Goal: Contribute content

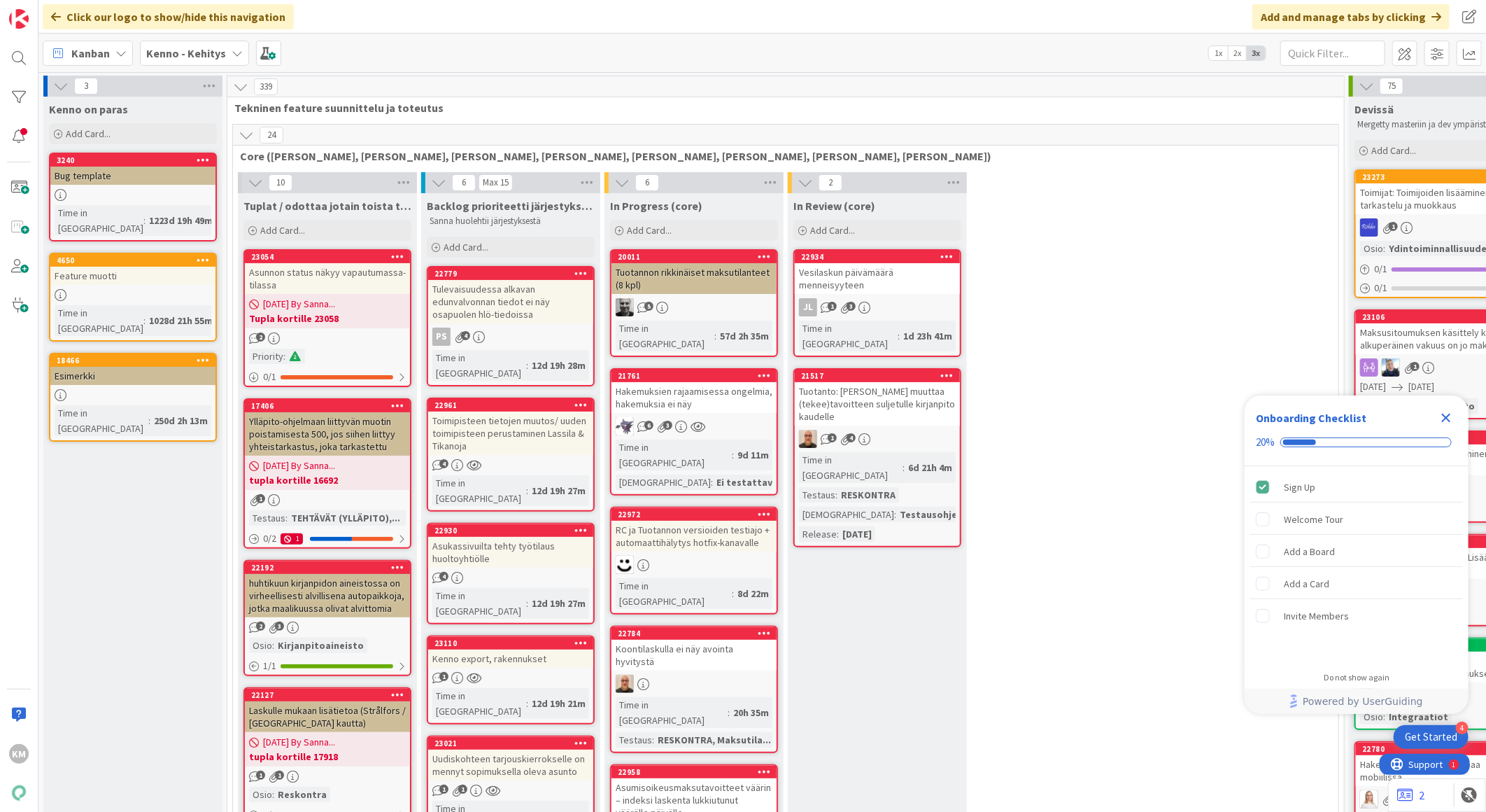
click at [232, 54] on icon at bounding box center [237, 53] width 11 height 11
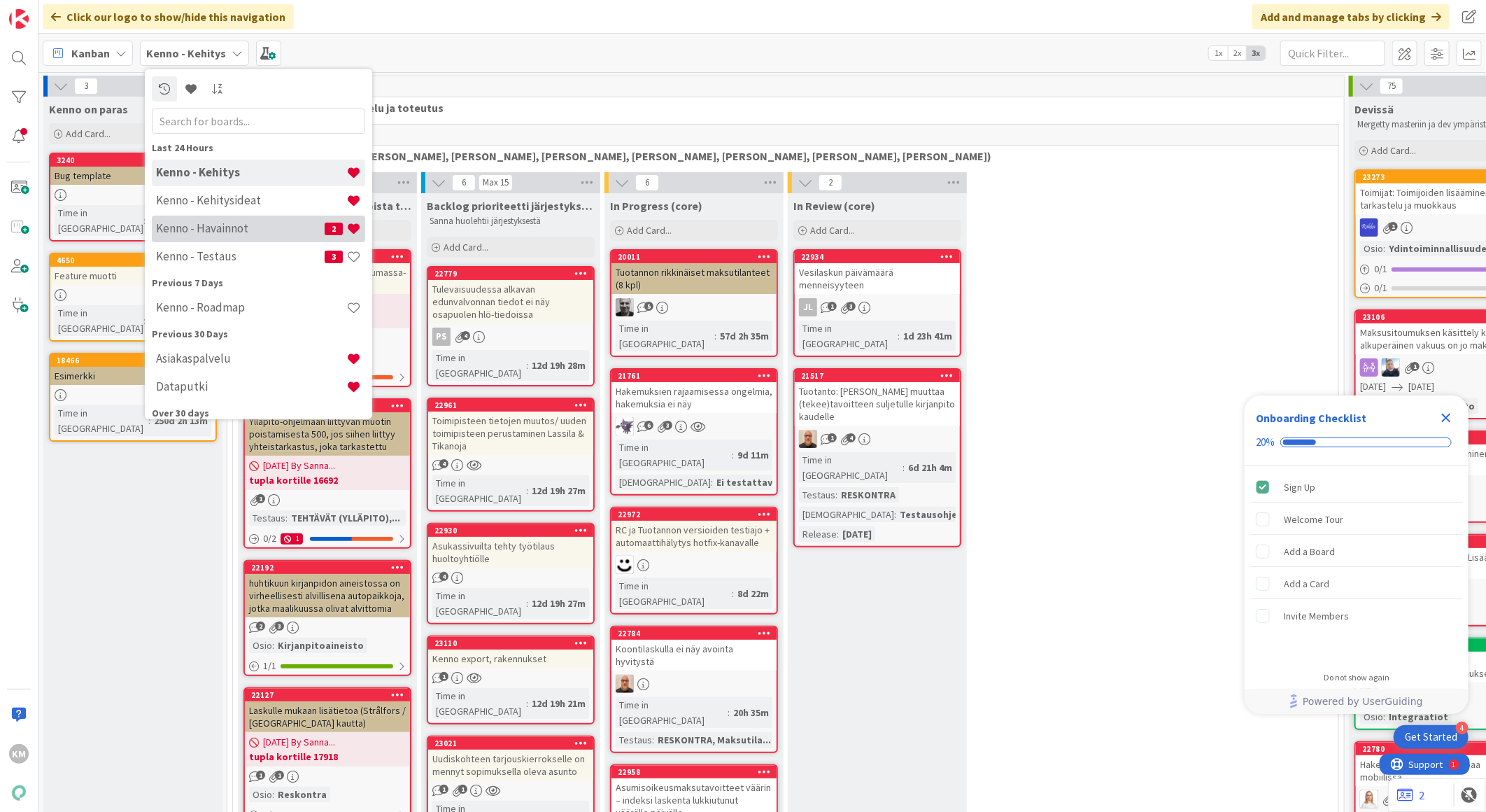
click at [220, 221] on h4 "Kenno - Havainnot" at bounding box center [240, 228] width 169 height 14
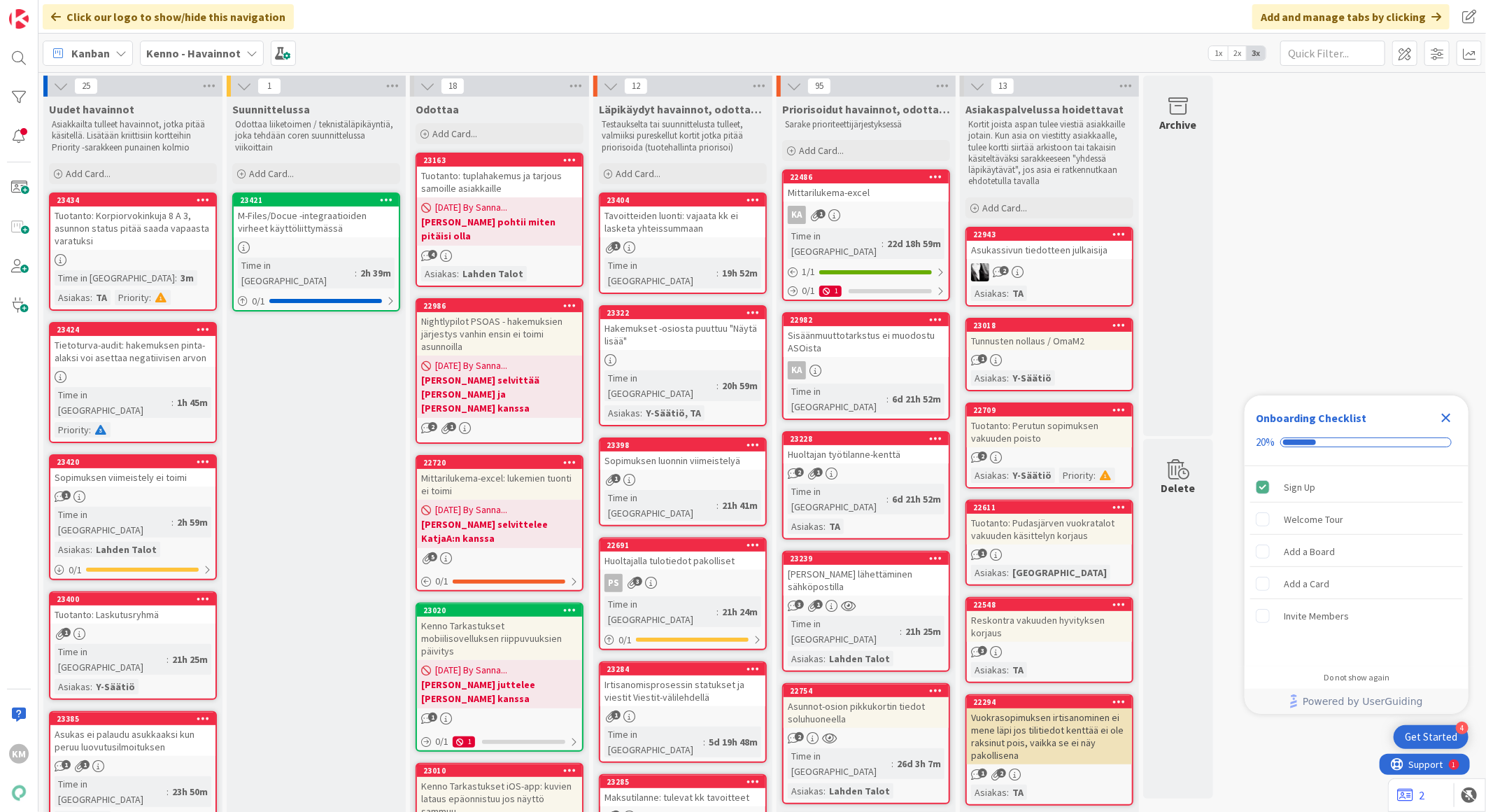
click at [1454, 417] on icon "Close Checklist" at bounding box center [1446, 418] width 17 height 17
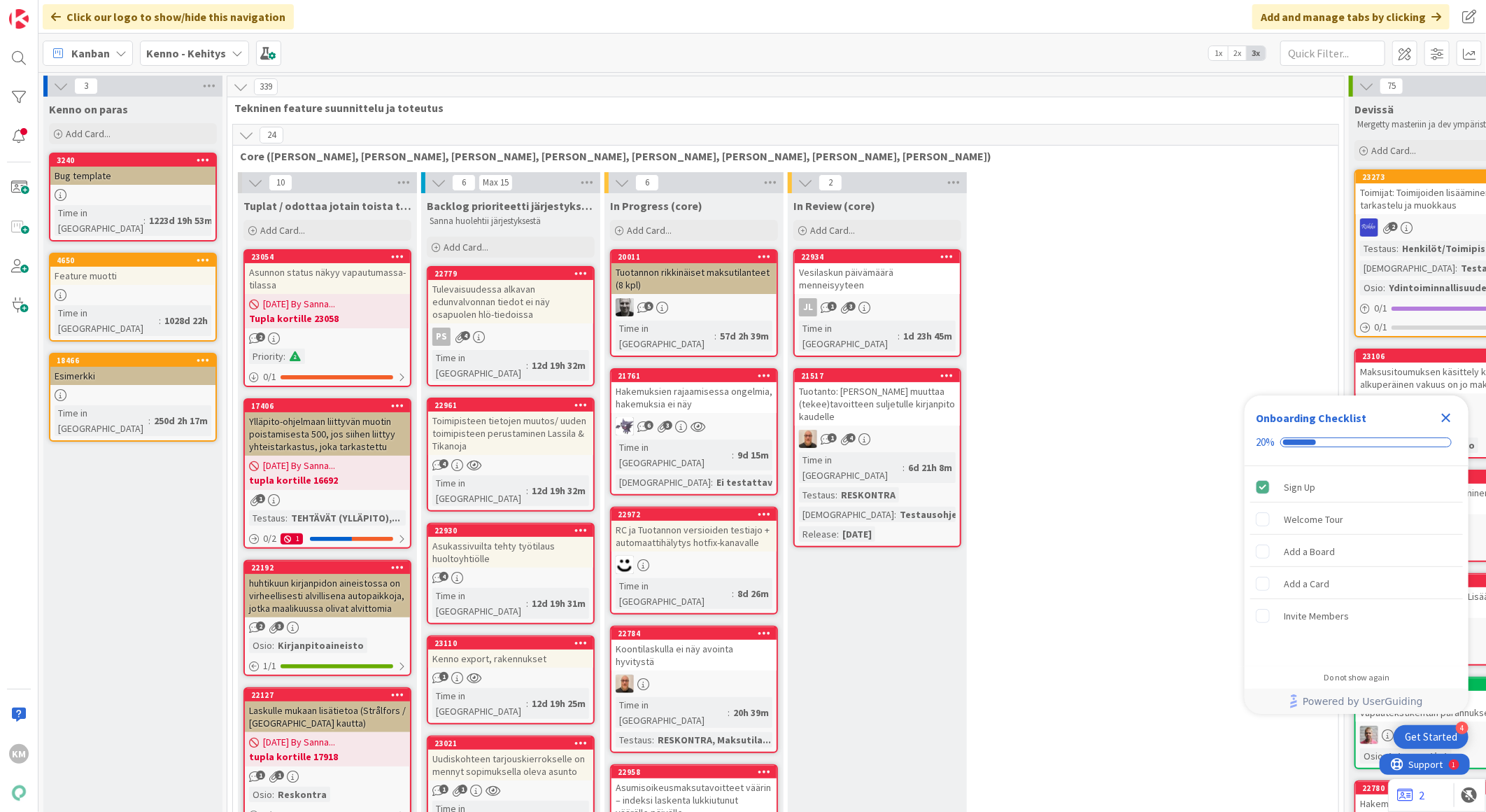
click at [232, 54] on icon at bounding box center [237, 53] width 11 height 11
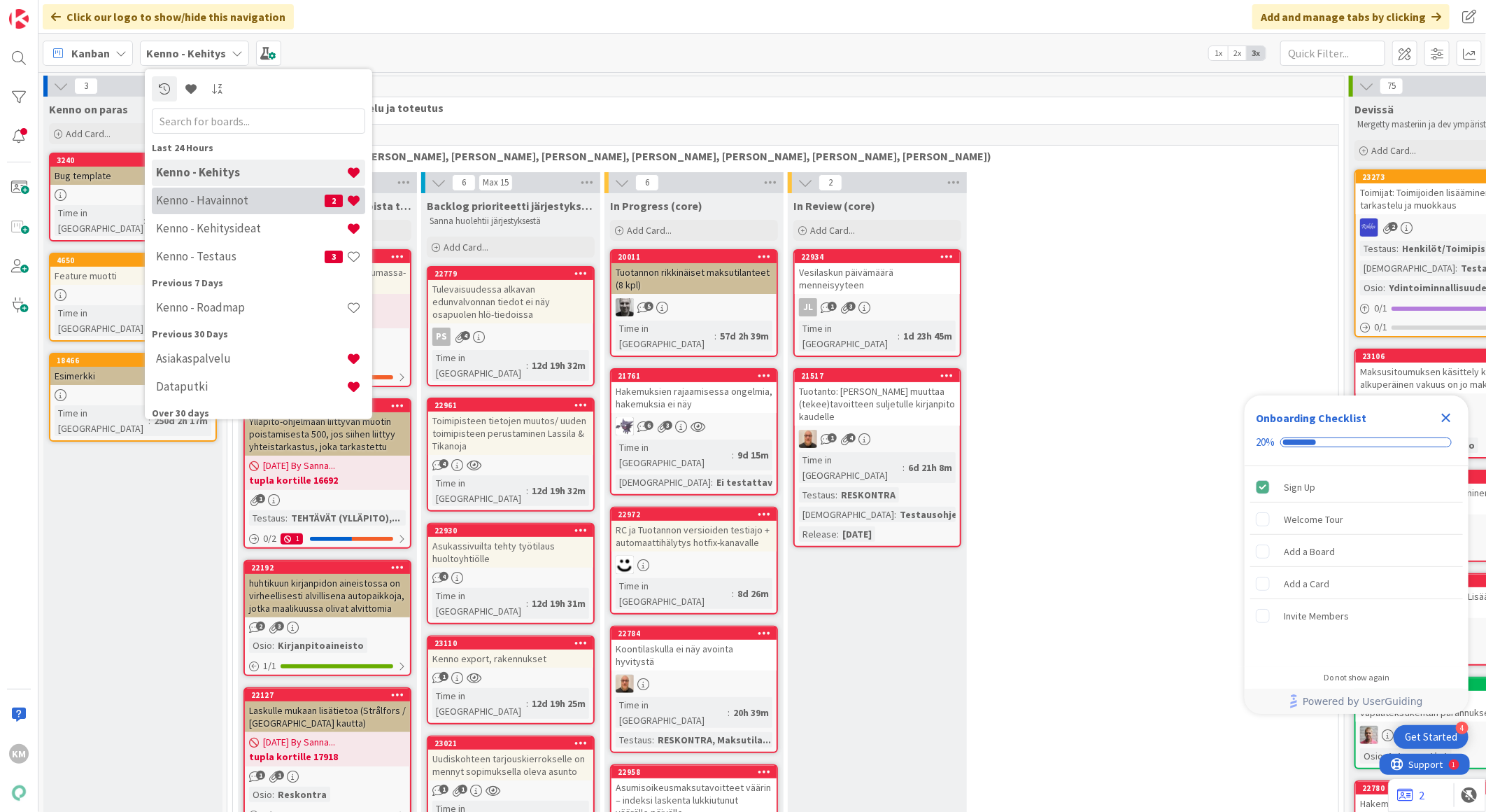
click at [187, 199] on h4 "Kenno - Havainnot" at bounding box center [240, 200] width 169 height 14
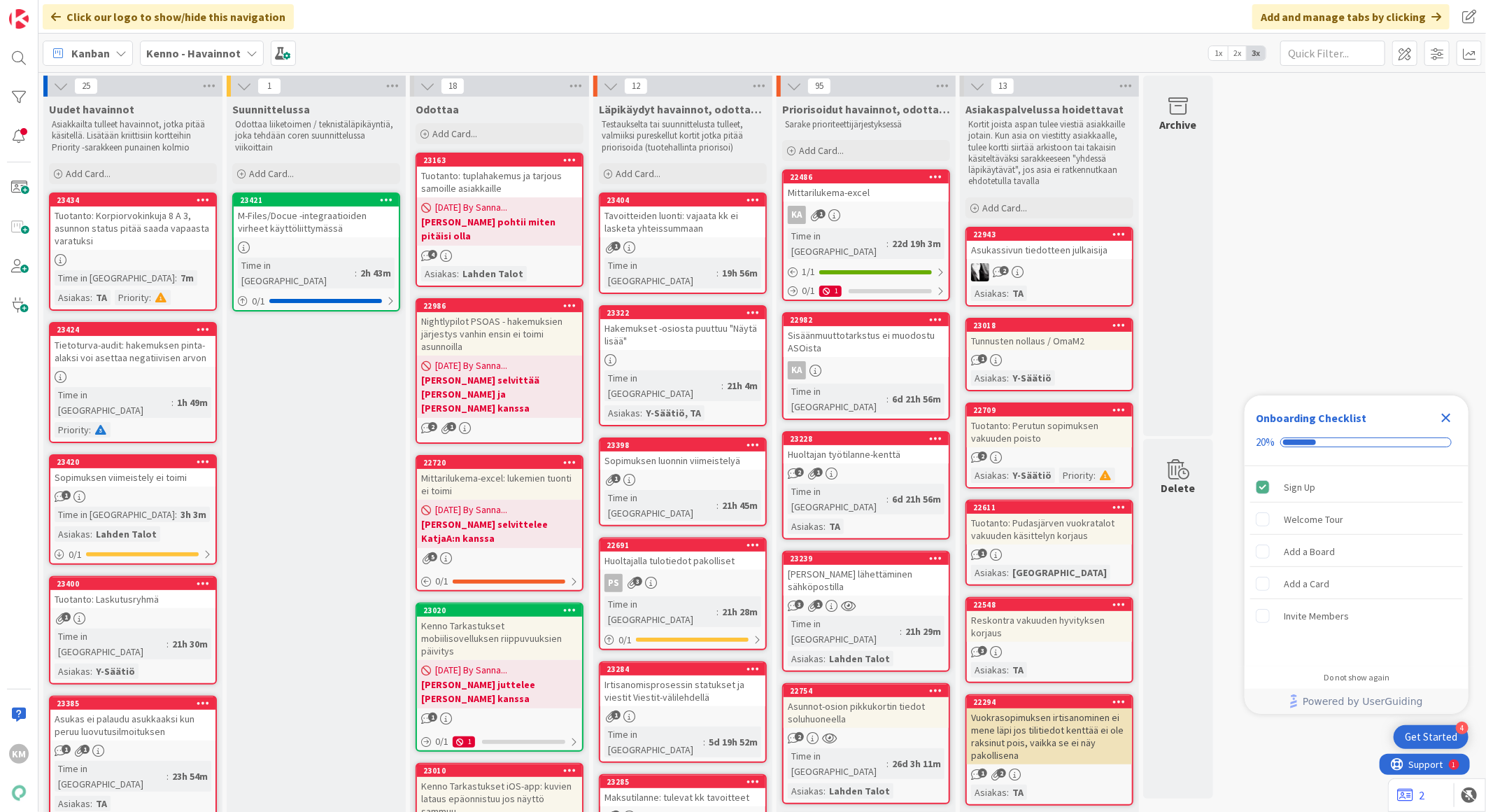
click at [246, 47] on icon at bounding box center [252, 53] width 11 height 11
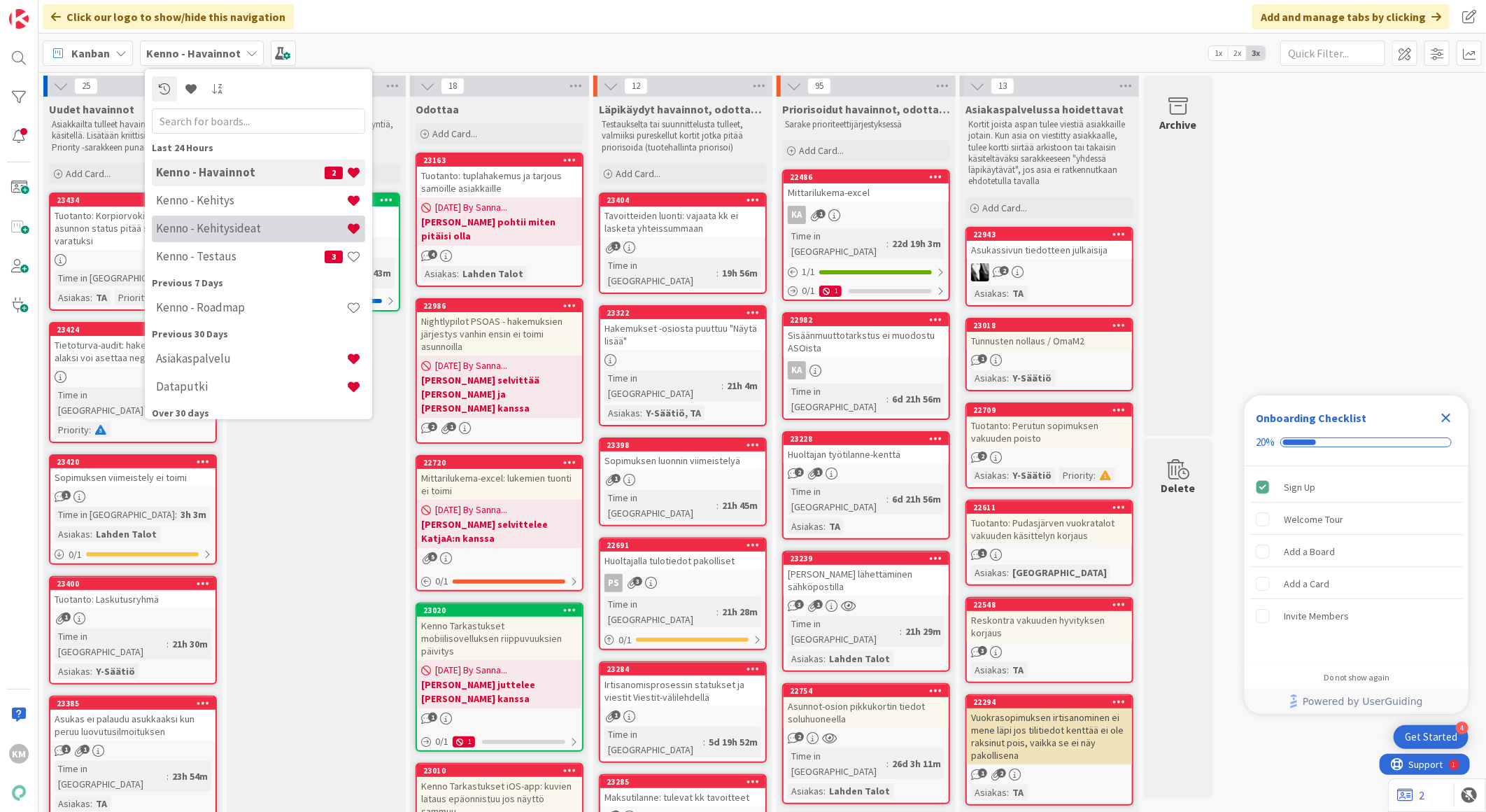
click at [246, 229] on h4 "Kenno - Kehitysideat" at bounding box center [251, 228] width 191 height 14
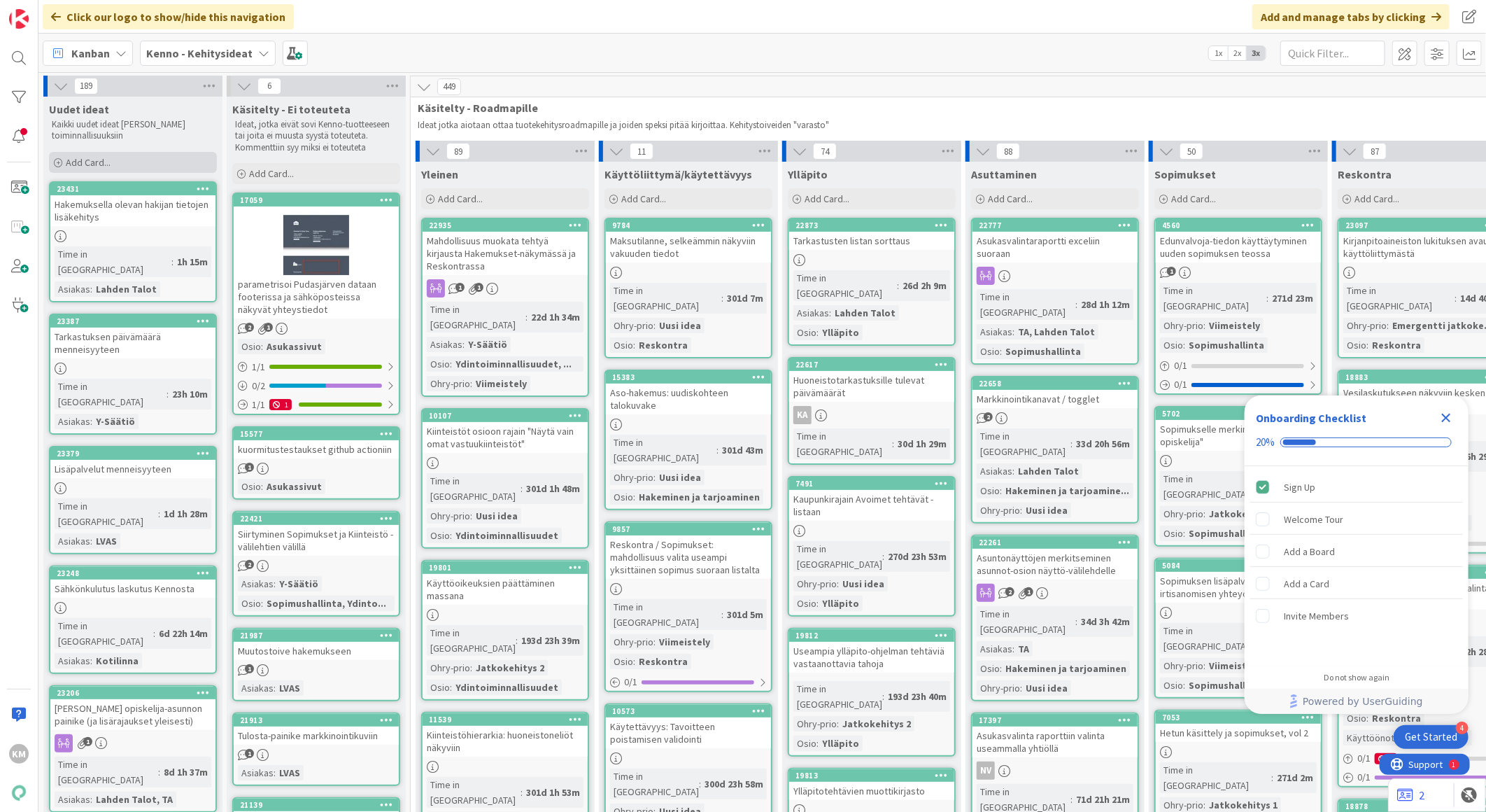
click at [163, 169] on div "Add Card..." at bounding box center [132, 162] width 168 height 21
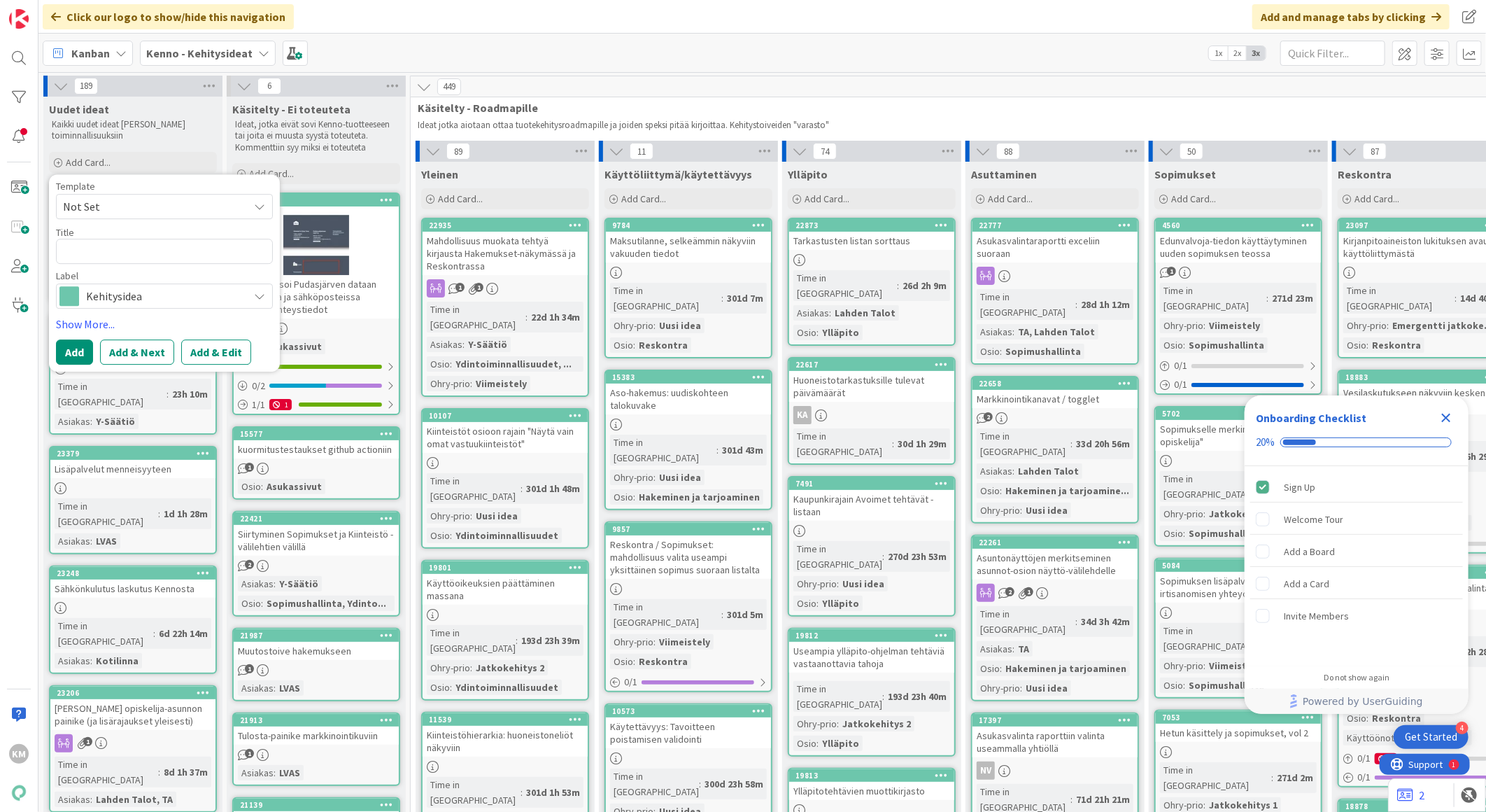
click at [238, 350] on button "Add & Edit" at bounding box center [216, 352] width 70 height 26
click at [170, 250] on textarea at bounding box center [164, 251] width 217 height 26
click at [260, 205] on icon at bounding box center [260, 206] width 11 height 11
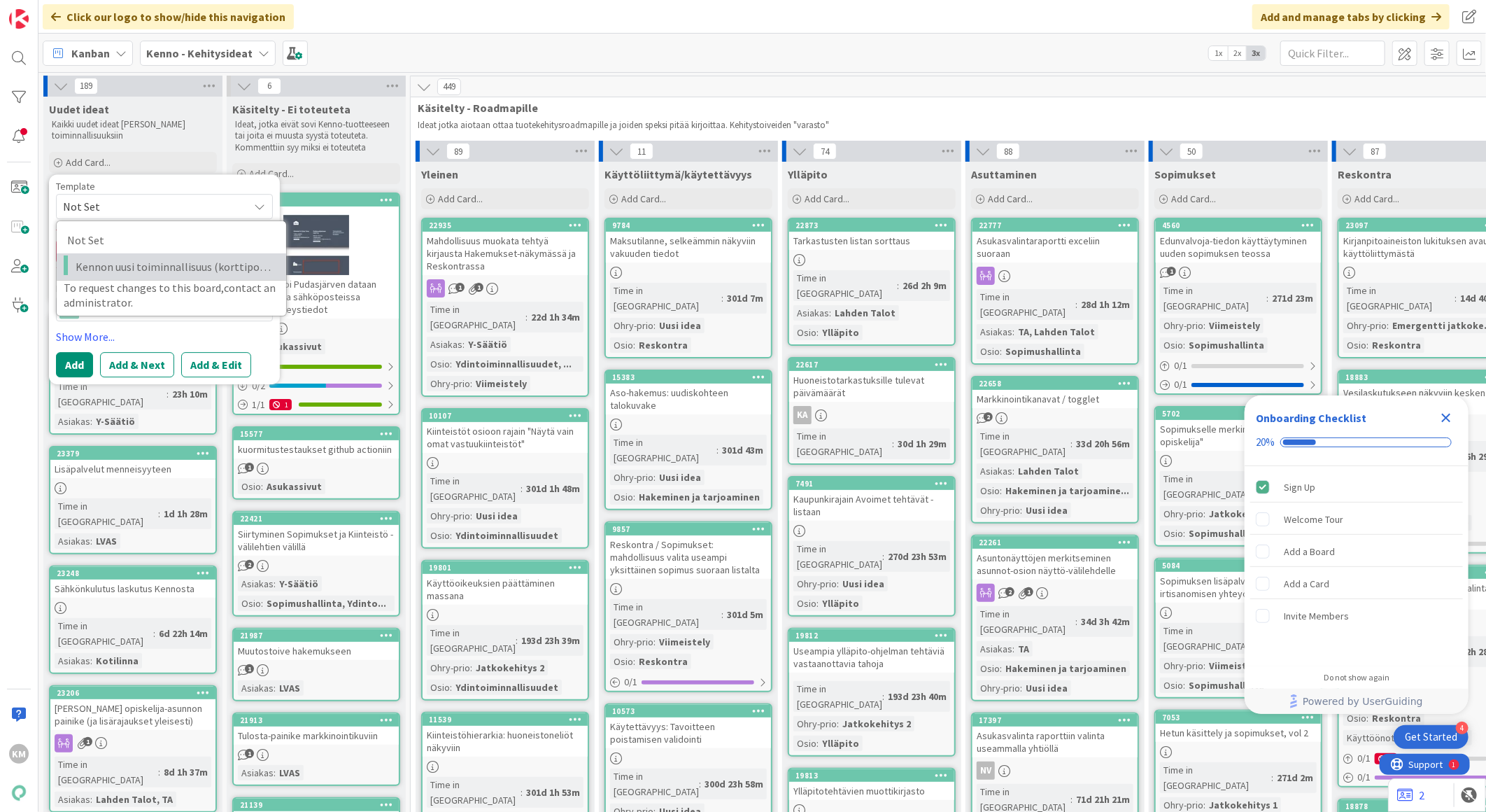
click at [207, 262] on span "Kennon uusi toiminnallisuus (korttipohja)" at bounding box center [176, 266] width 200 height 18
type textarea "x"
type textarea "Kennon uusi toiminnallisuus (korttipohja)"
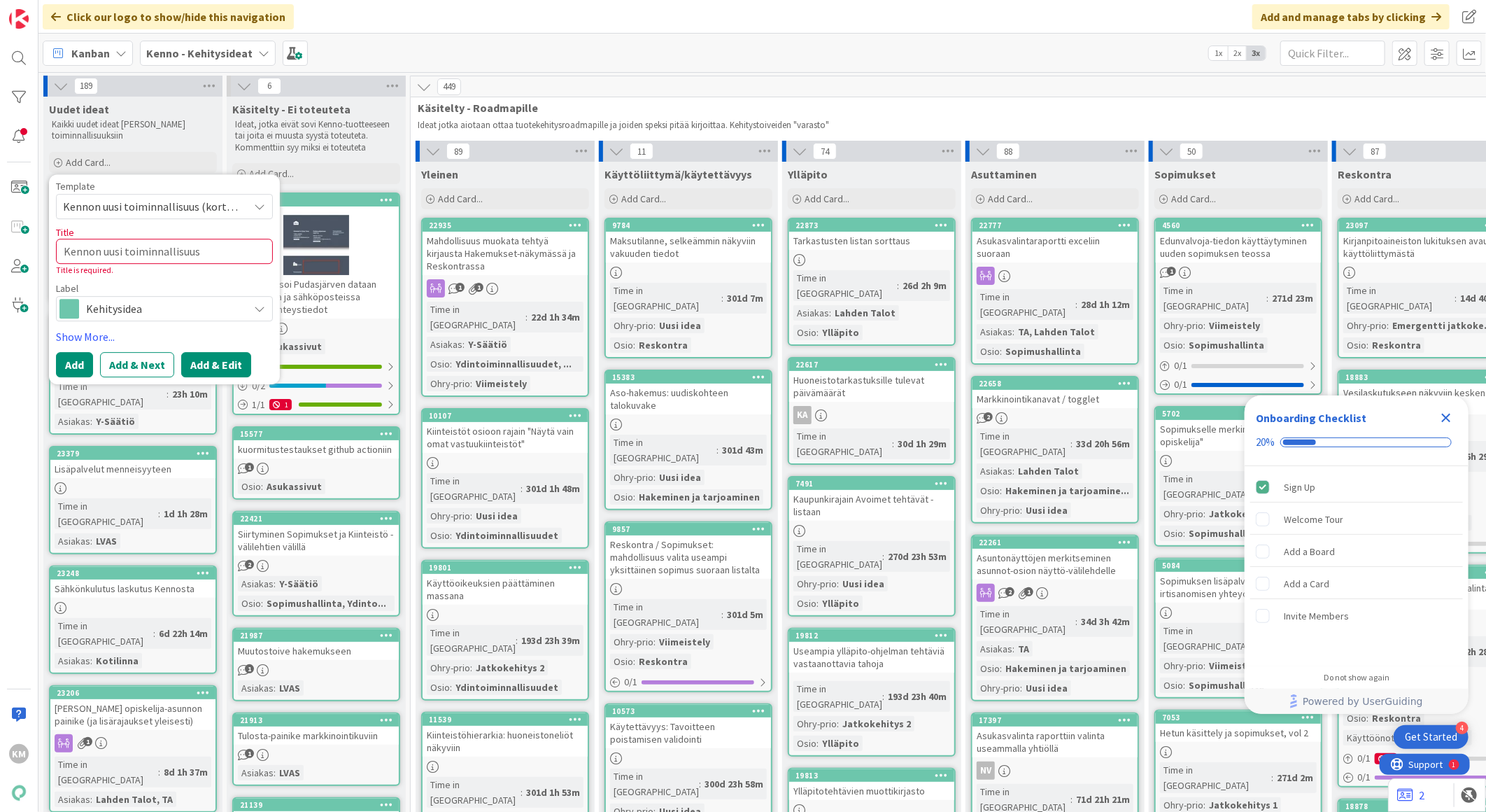
click at [228, 366] on button "Add & Edit" at bounding box center [216, 364] width 70 height 26
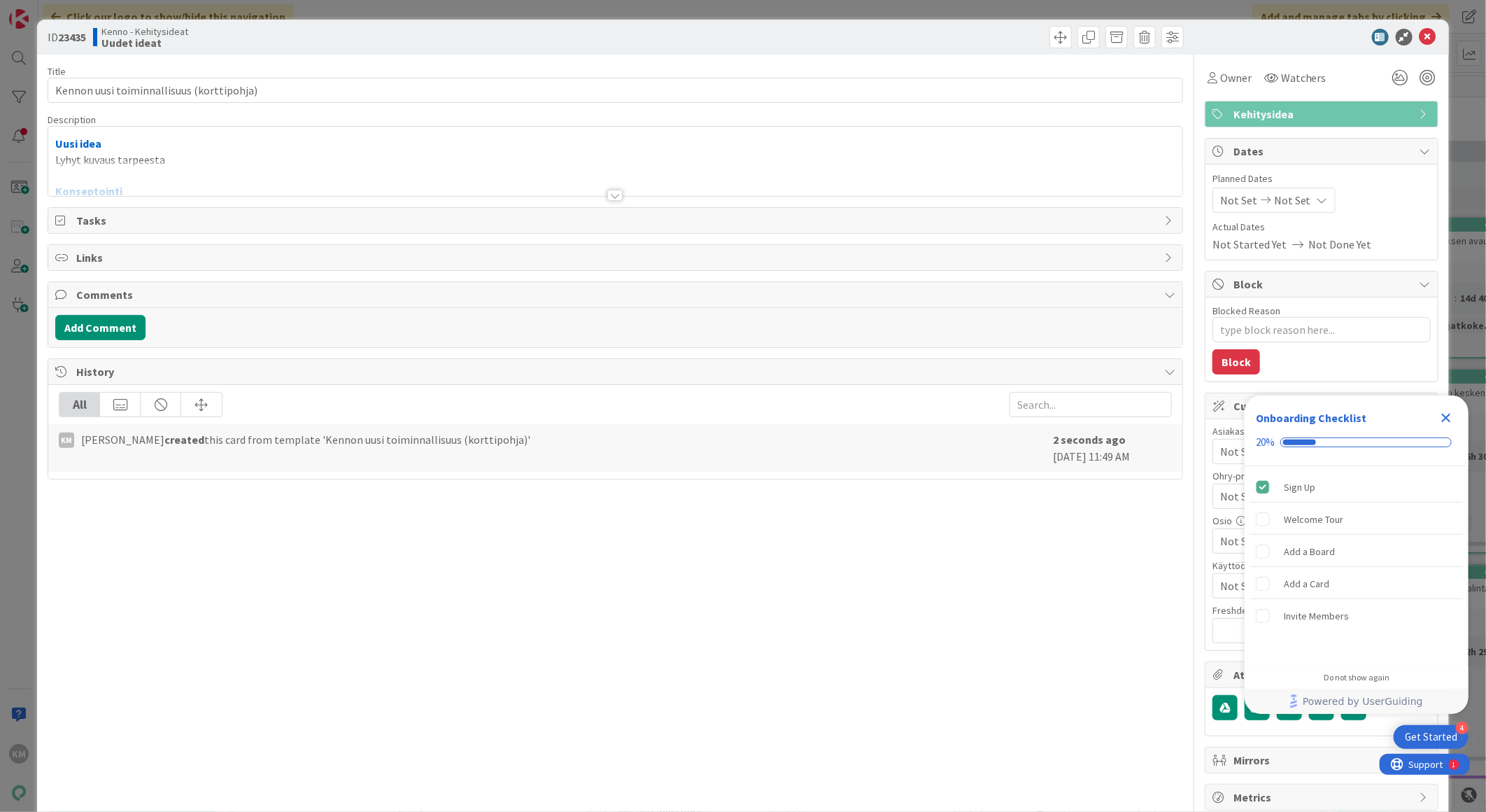
type textarea "x"
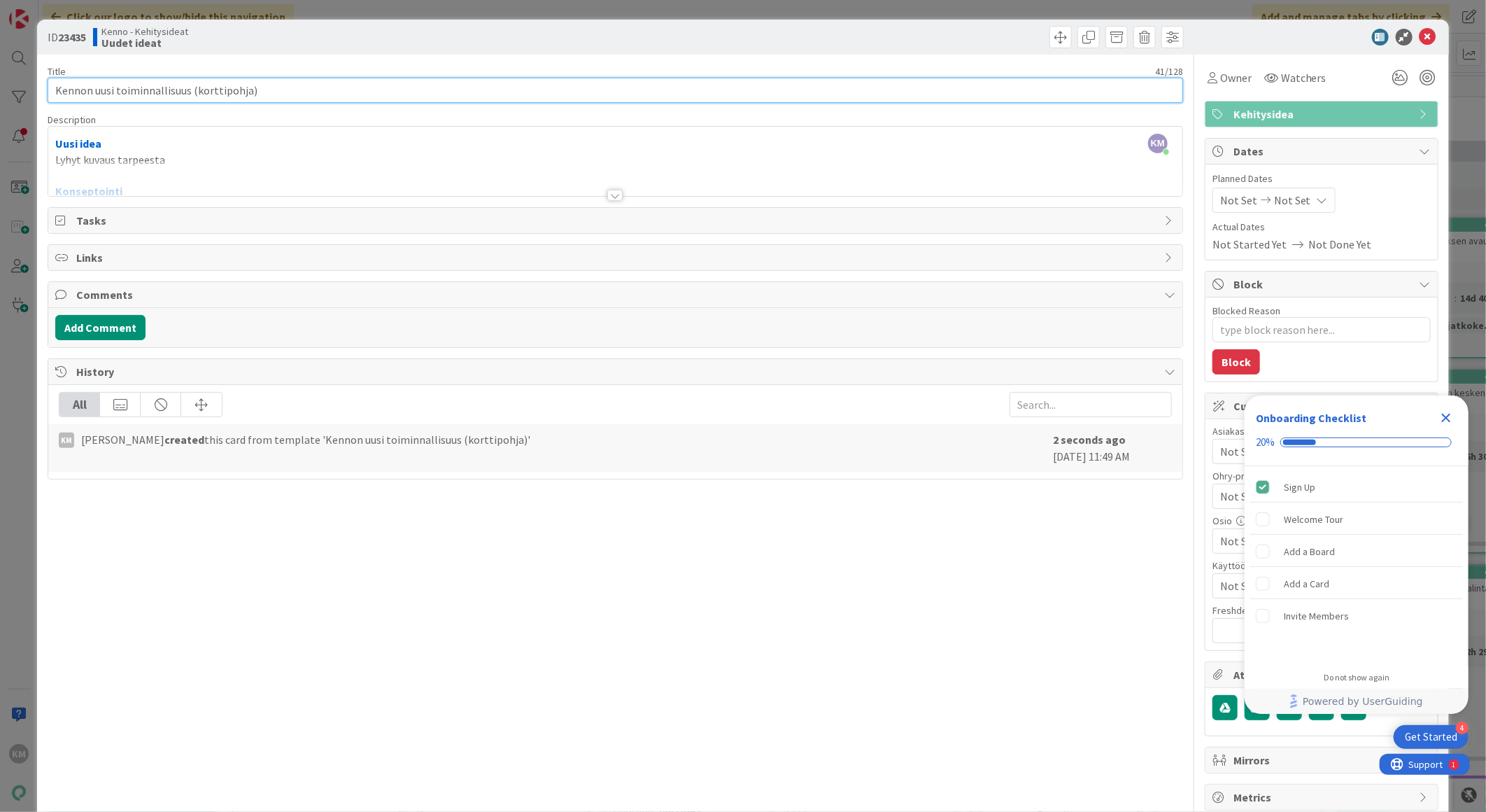
drag, startPoint x: 270, startPoint y: 91, endPoint x: 0, endPoint y: 76, distance: 270.4
click at [0, 76] on html "4 Get Started Onboarding Checklist 20% Sign Up Welcome Tour Add a Board Add a C…" at bounding box center [743, 406] width 1486 height 812
paste input "Asuntotasolla vuokran ja käyttövastikkeen ajankohta näkymästä puuttuu vuosi"
type input "Asuntotasolla vuokran ja käyttövastikkeen ajankohta näkymästä puuttuu vuosi"
type textarea "x"
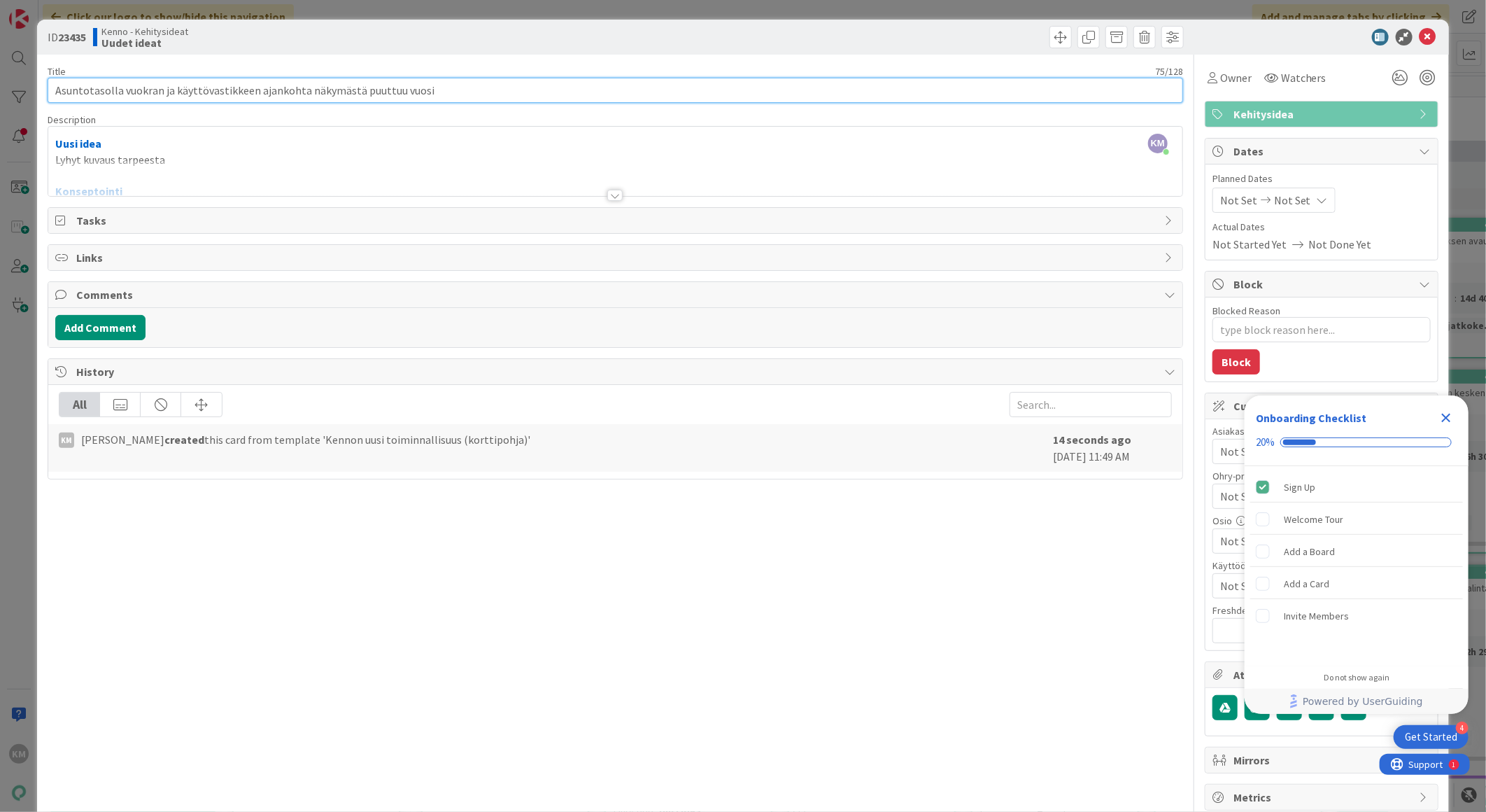
type input "Asuntotasolla vuokran ja käyttövastikkeen ajankohta näkymästä puuttuu vuosi"
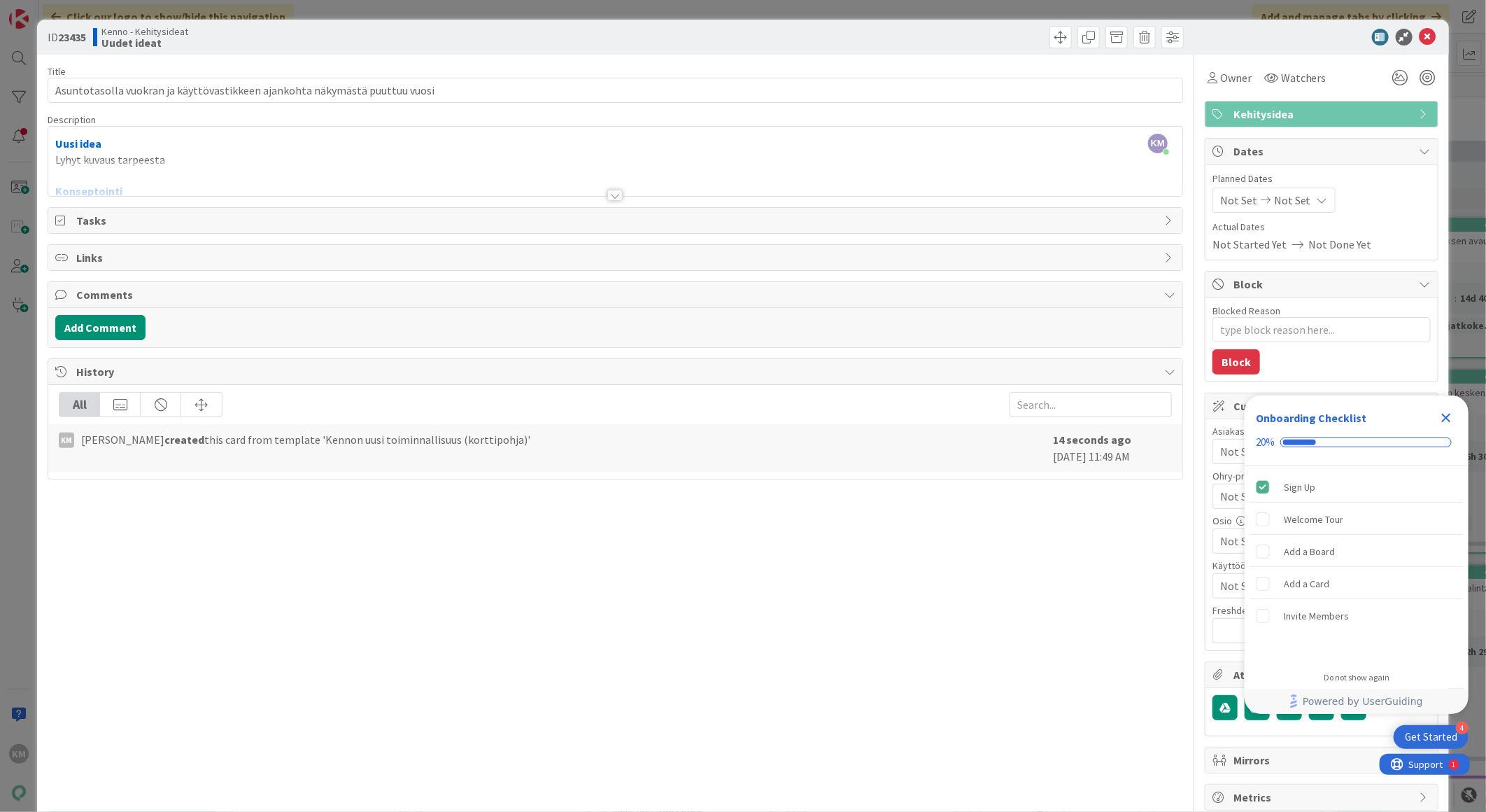
click at [187, 160] on div at bounding box center [615, 178] width 1134 height 36
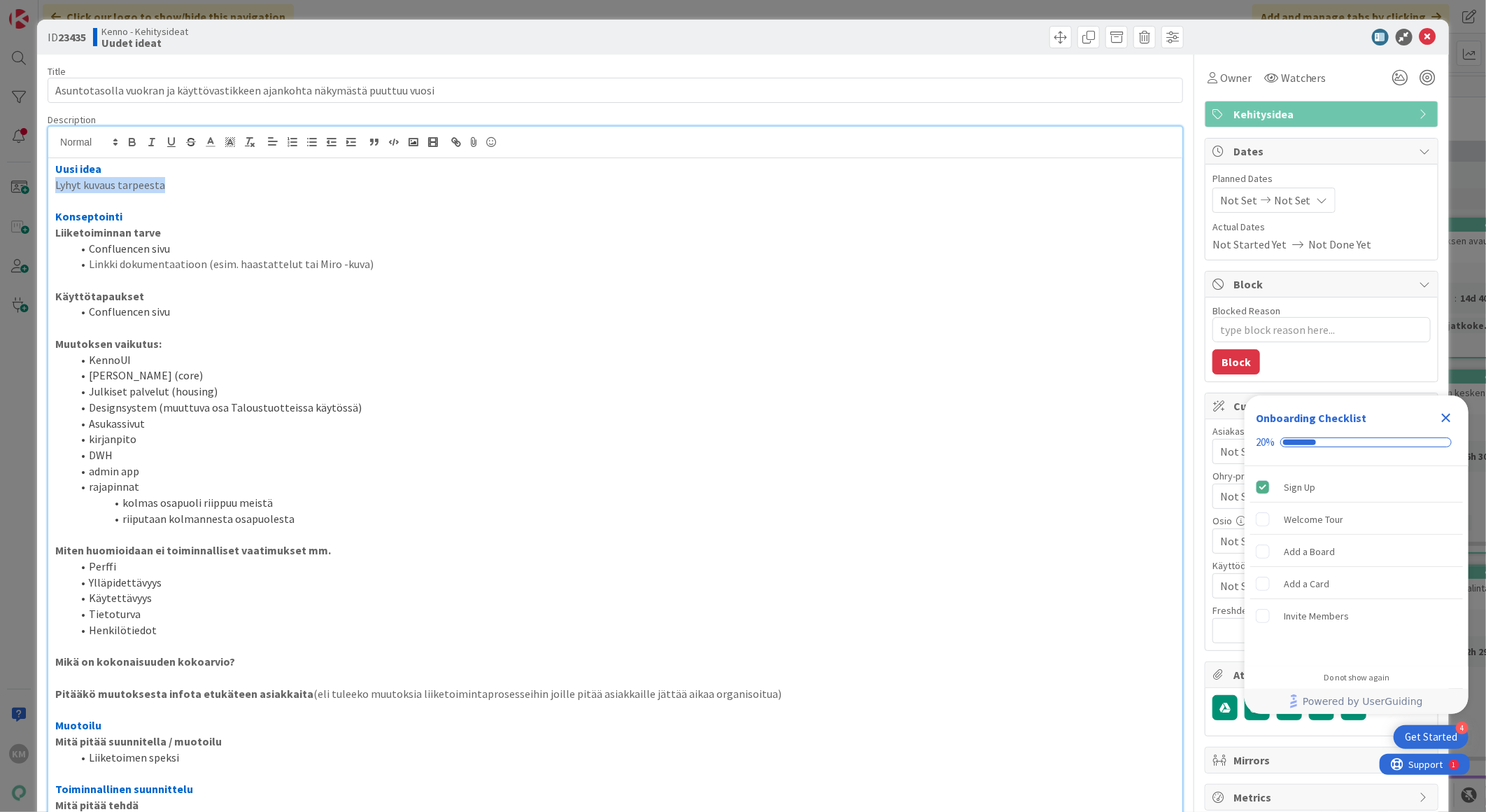
drag, startPoint x: 178, startPoint y: 184, endPoint x: 0, endPoint y: 187, distance: 178.0
click at [0, 187] on html "4 Get Started Onboarding Checklist 20% Sign Up Welcome Tour Add a Board Add a C…" at bounding box center [743, 406] width 1486 height 812
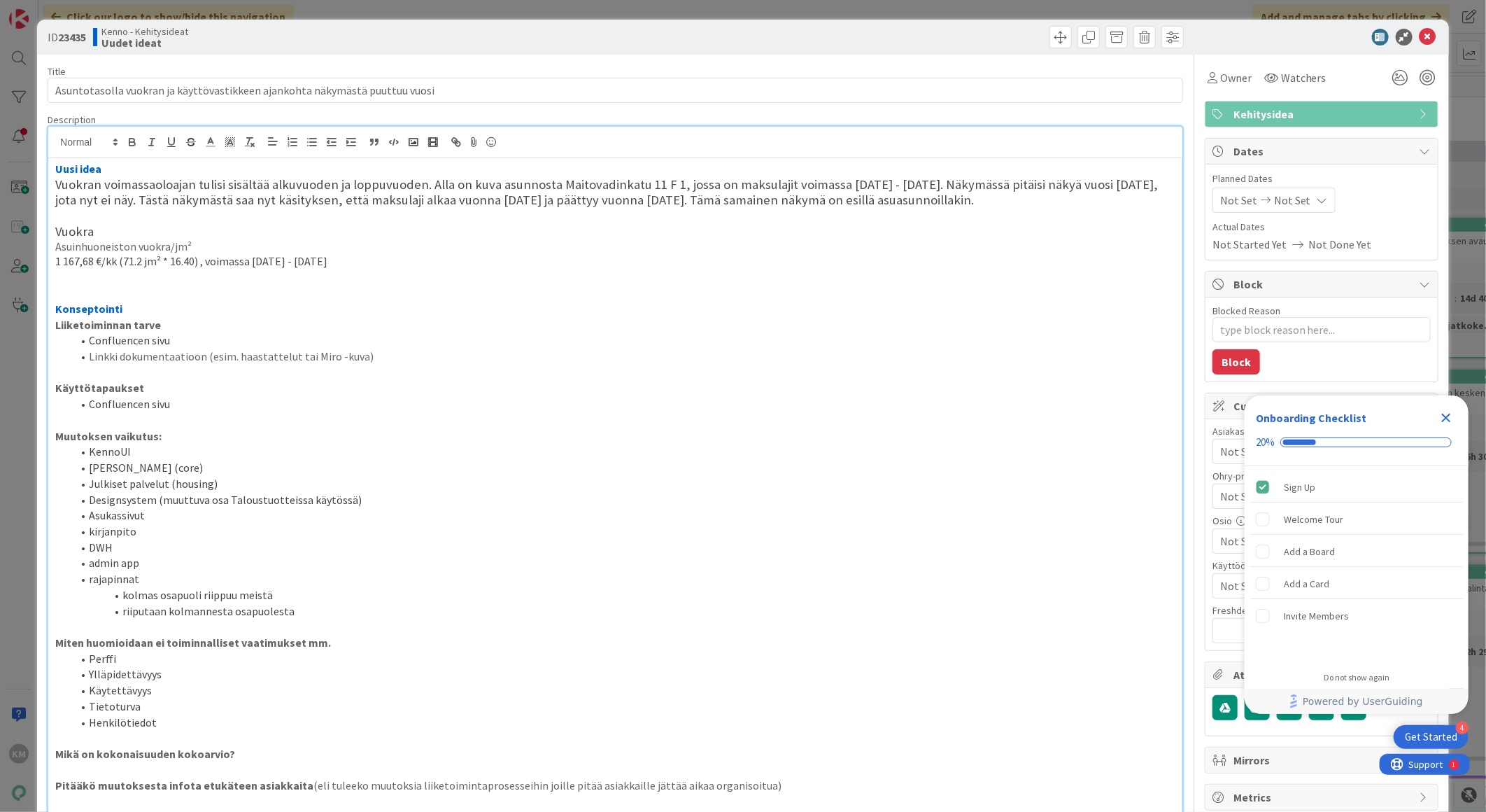
click at [52, 184] on div "Uusi idea Vuokran voimassaoloajan tulisi sisältää alkuvuoden ja loppuvuoden. Al…" at bounding box center [615, 625] width 1134 height 935
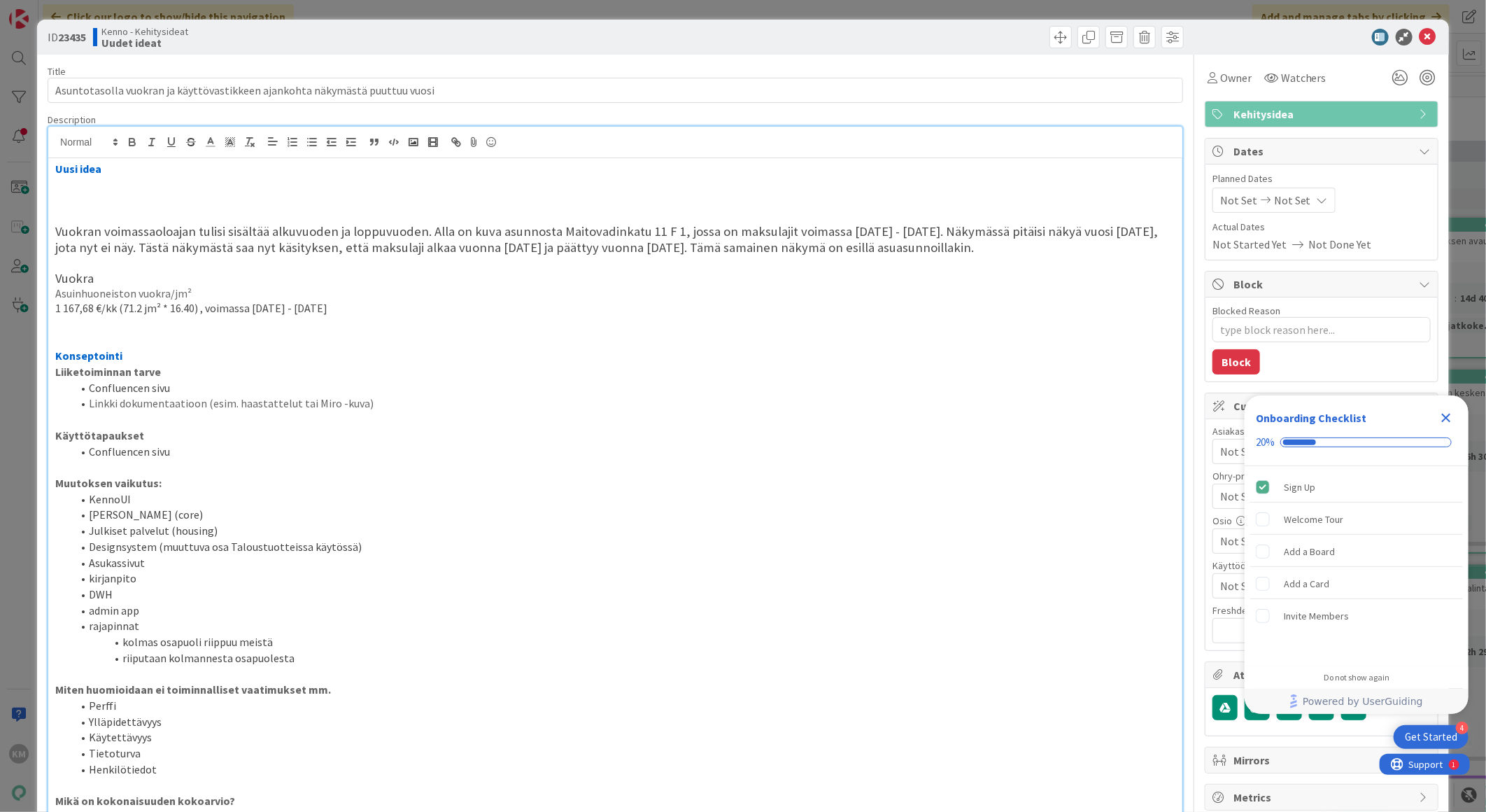
click at [60, 187] on h3 at bounding box center [615, 184] width 1120 height 15
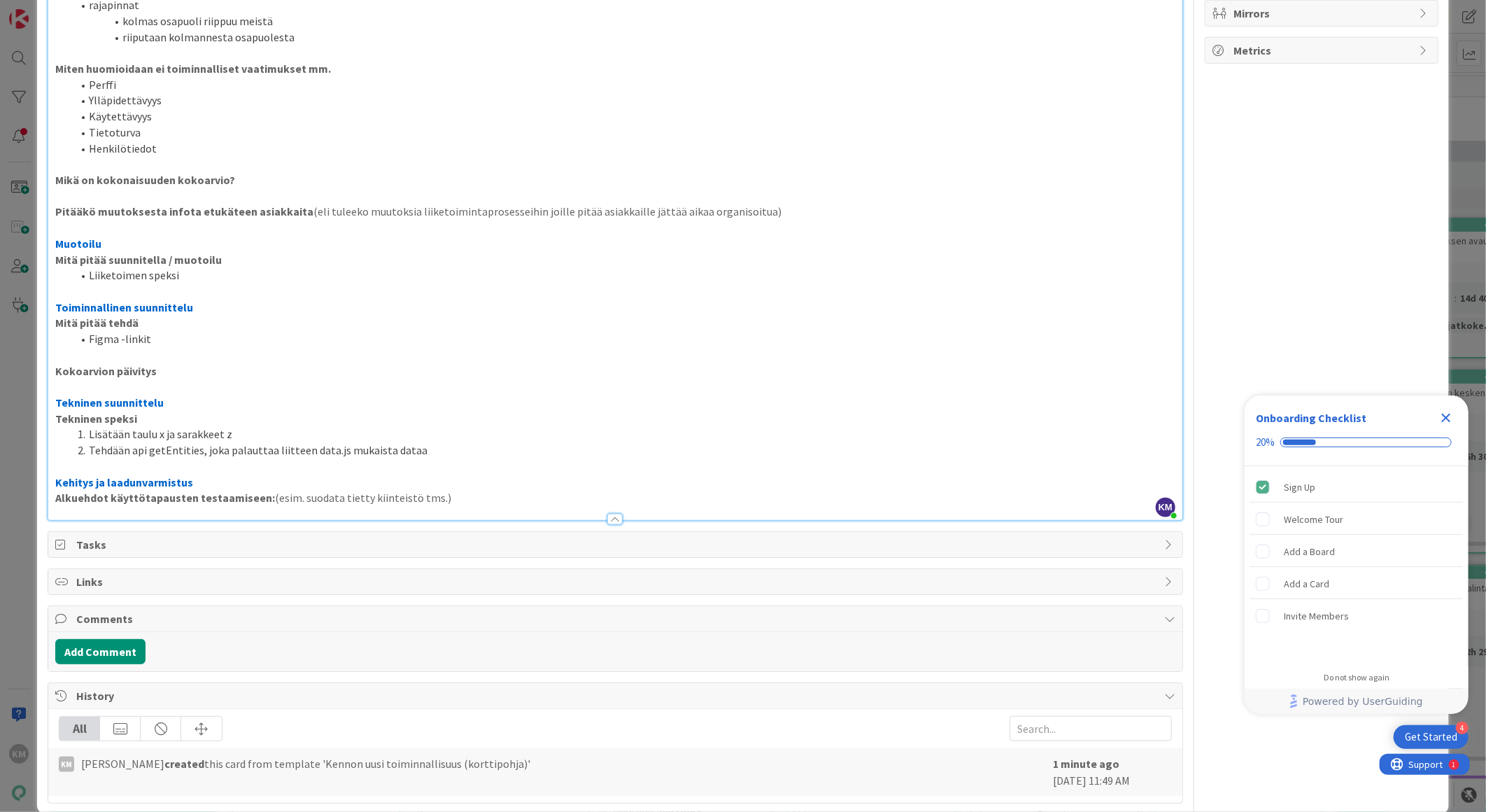
scroll to position [769, 0]
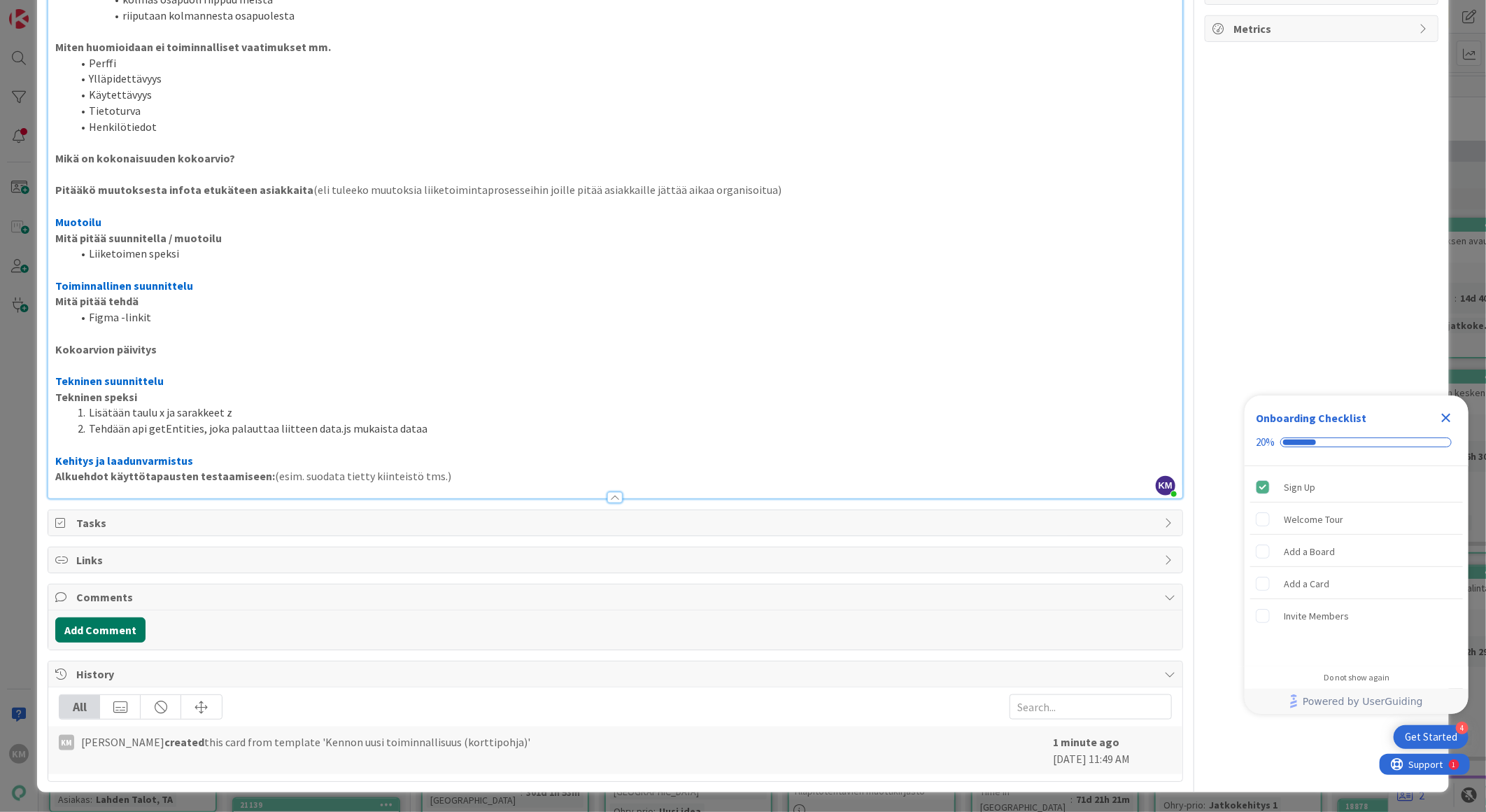
click at [96, 635] on button "Add Comment" at bounding box center [100, 629] width 90 height 26
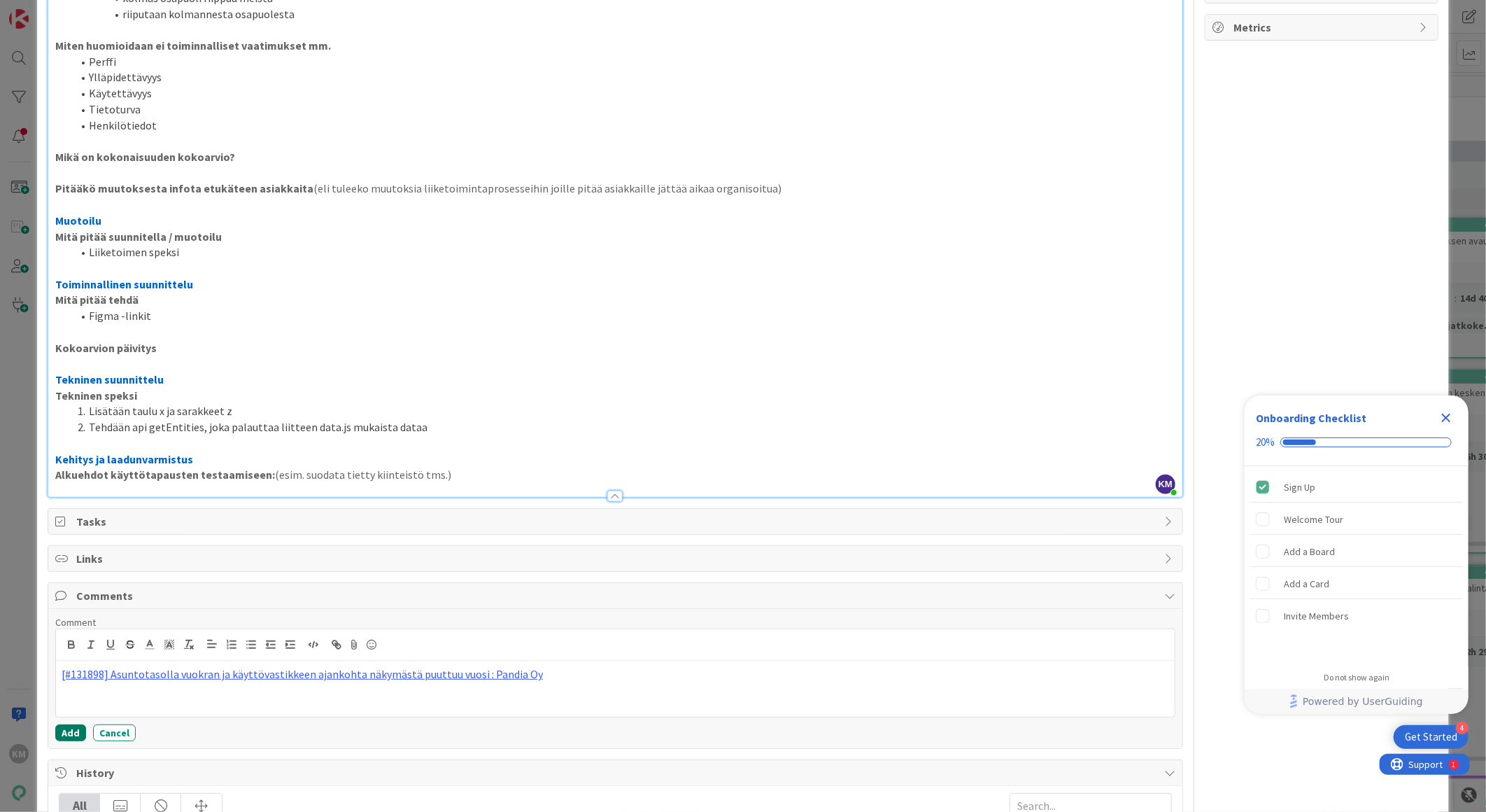
click at [78, 735] on button "Add" at bounding box center [71, 733] width 31 height 17
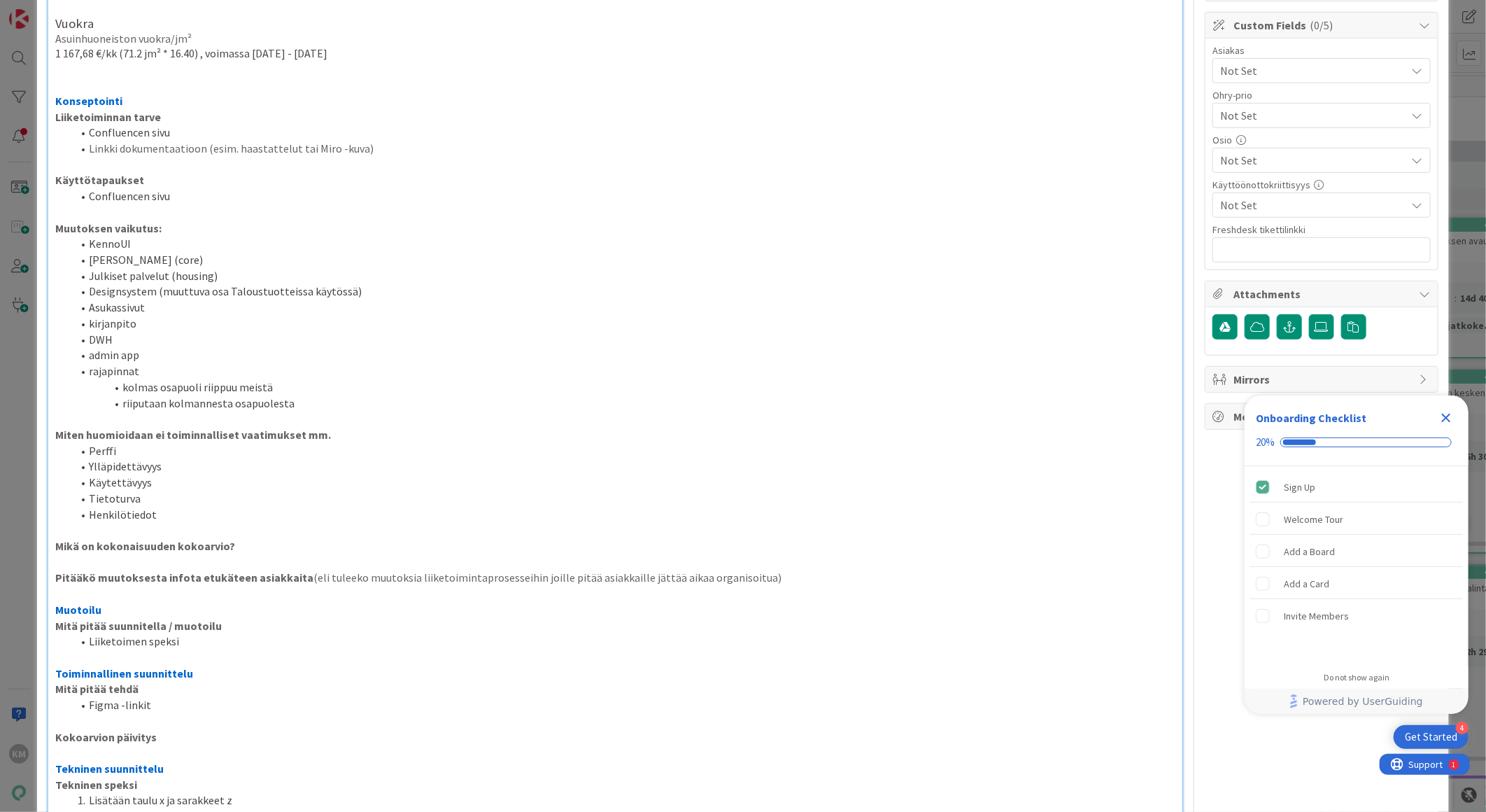
scroll to position [0, 0]
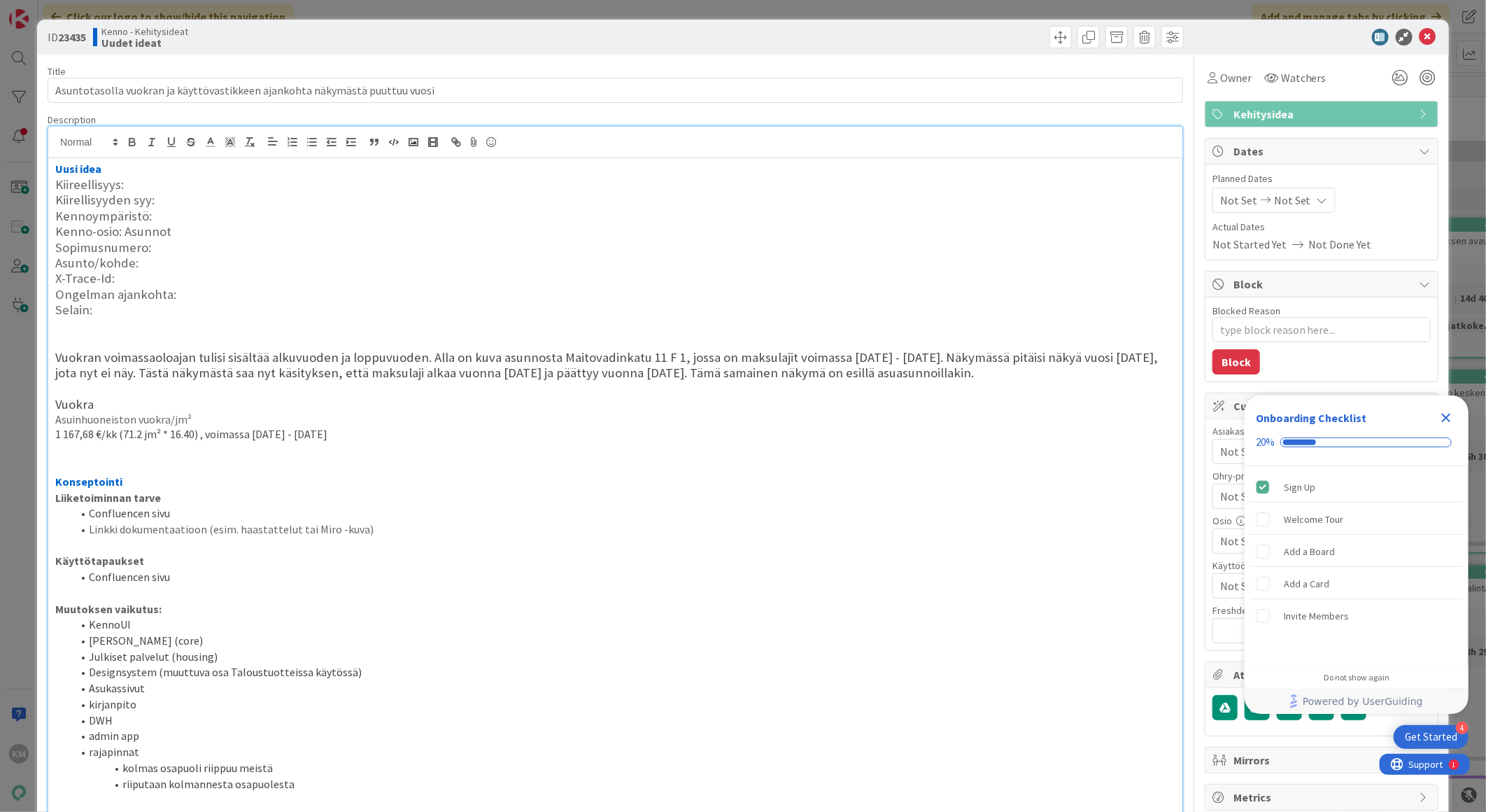
click at [1446, 416] on icon "Close Checklist" at bounding box center [1446, 418] width 9 height 9
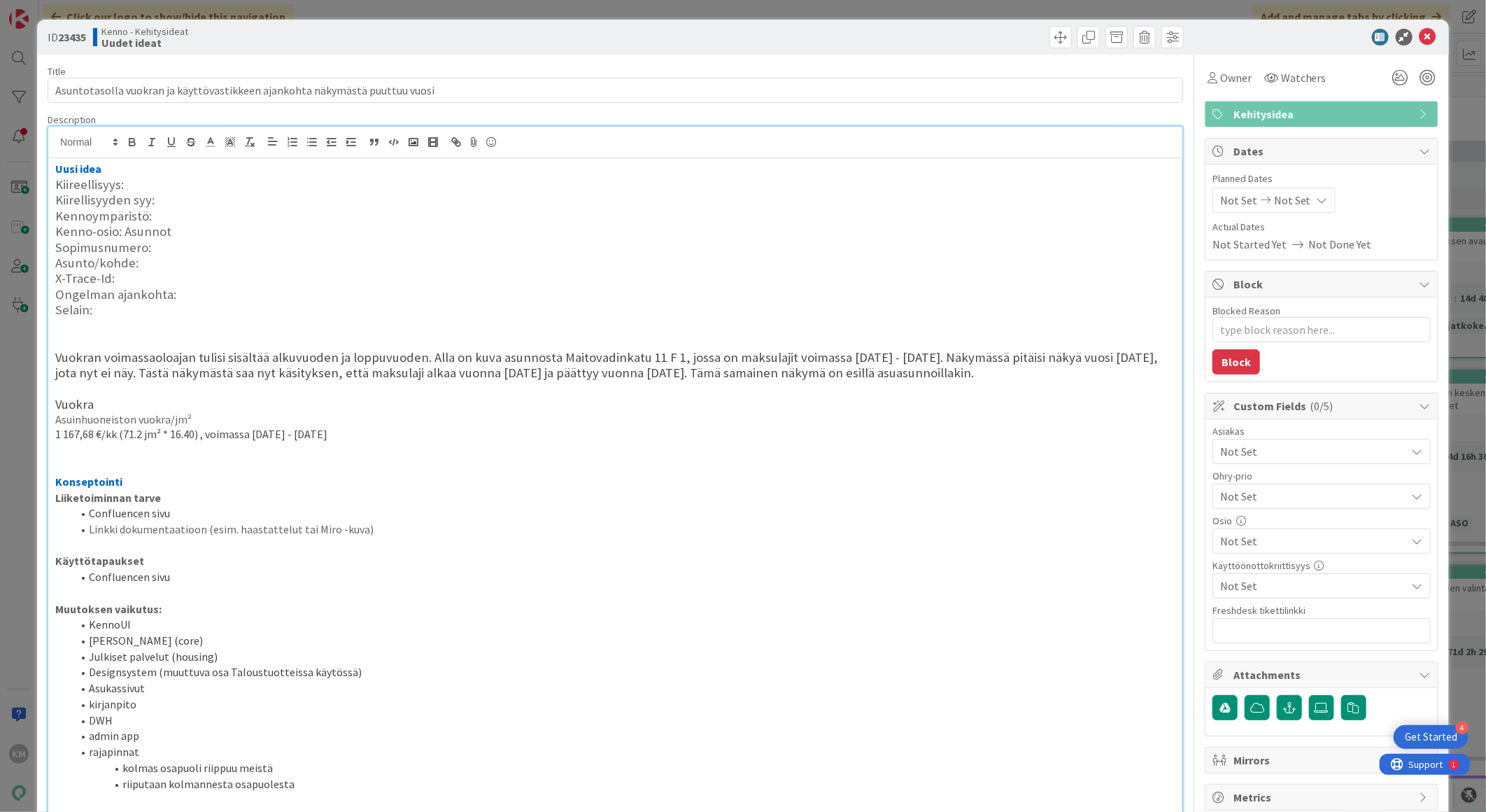
click at [1319, 458] on span "Not Set" at bounding box center [1313, 452] width 186 height 17
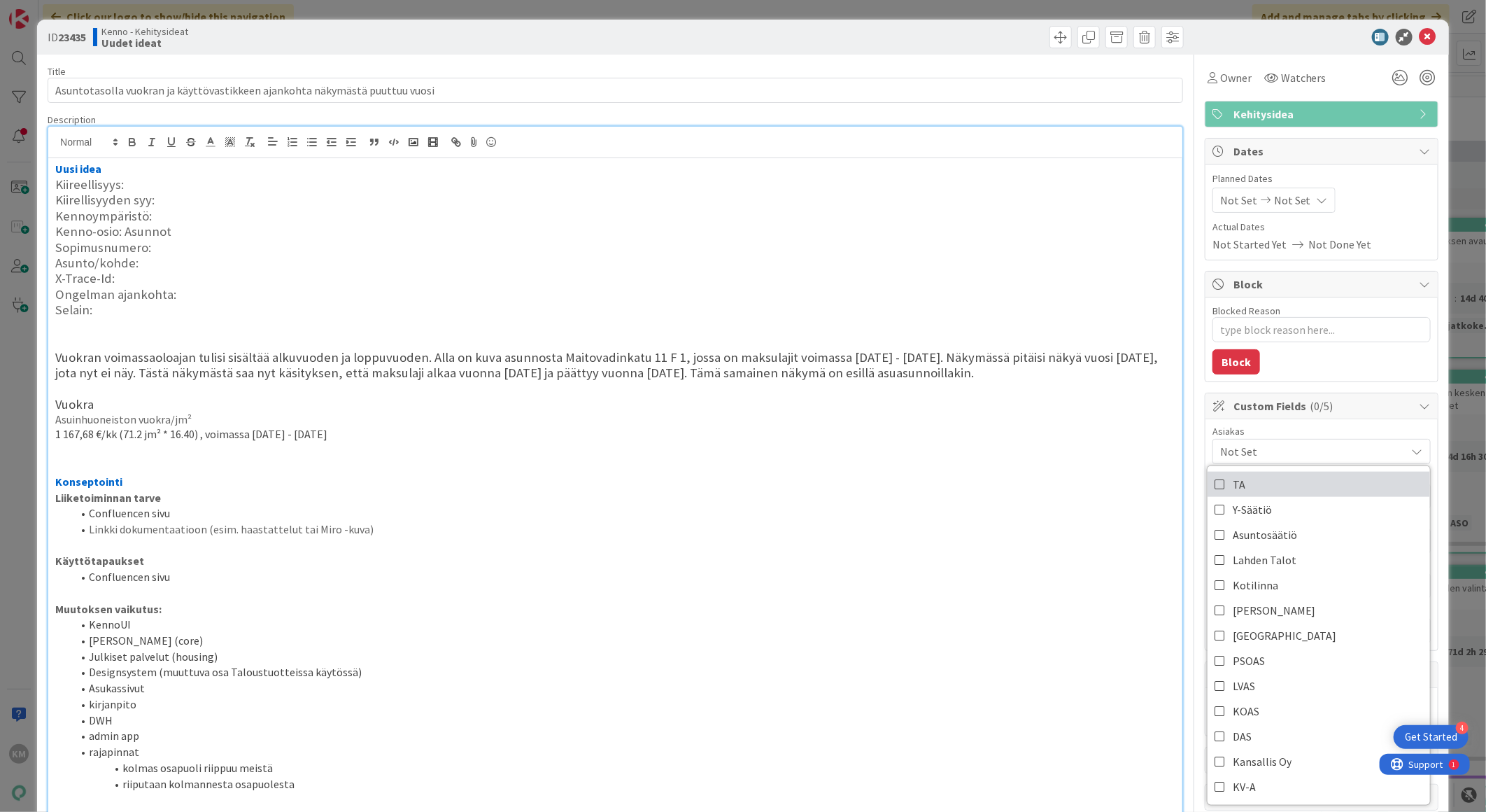
click at [1283, 493] on link "TA" at bounding box center [1319, 484] width 222 height 26
type textarea "x"
click at [1260, 31] on div at bounding box center [1315, 37] width 248 height 17
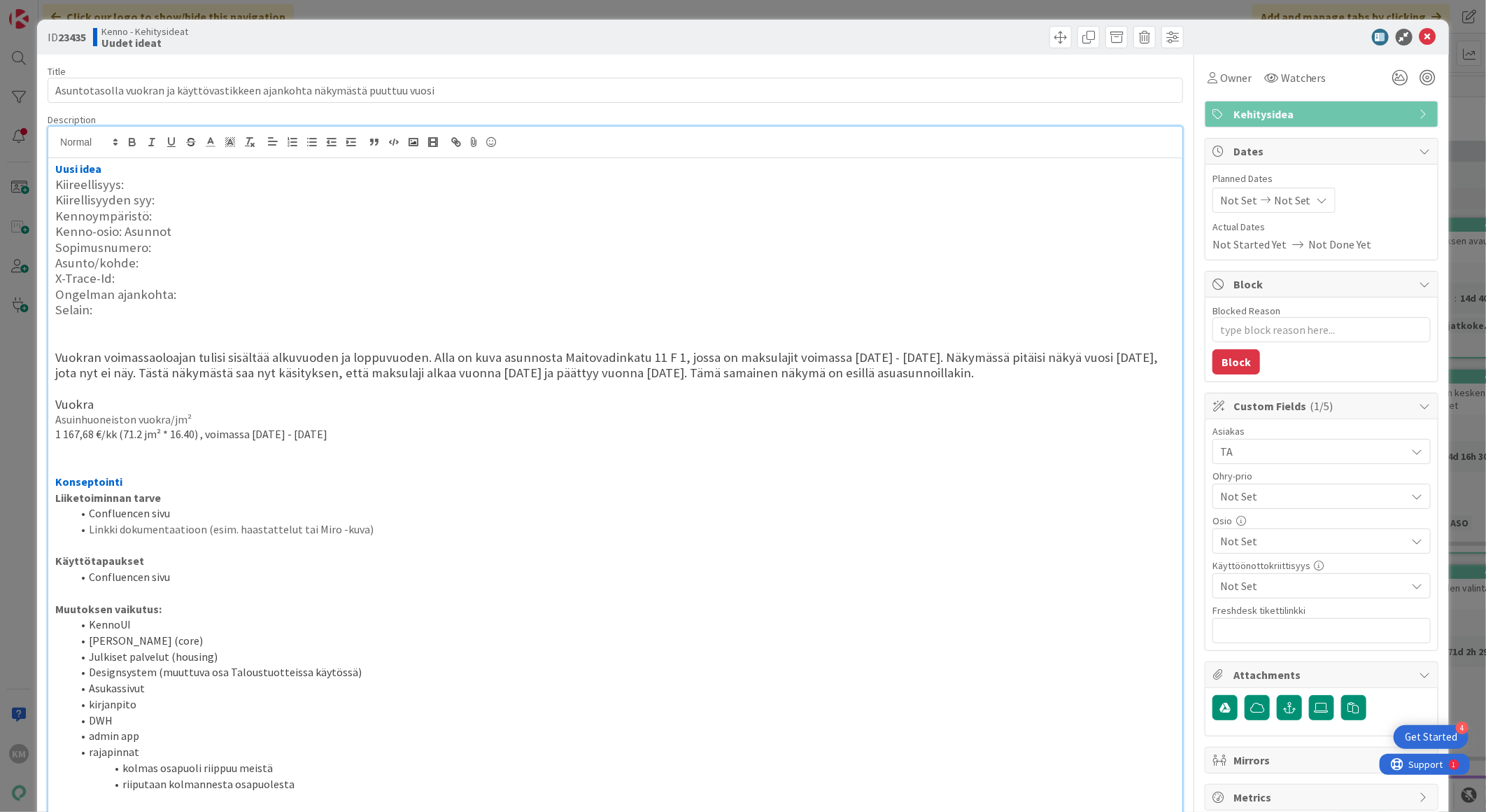
click at [74, 33] on b "23435" at bounding box center [72, 37] width 28 height 14
copy b "23435"
click at [1419, 36] on icon at bounding box center [1428, 37] width 17 height 17
